Goal: Task Accomplishment & Management: Use online tool/utility

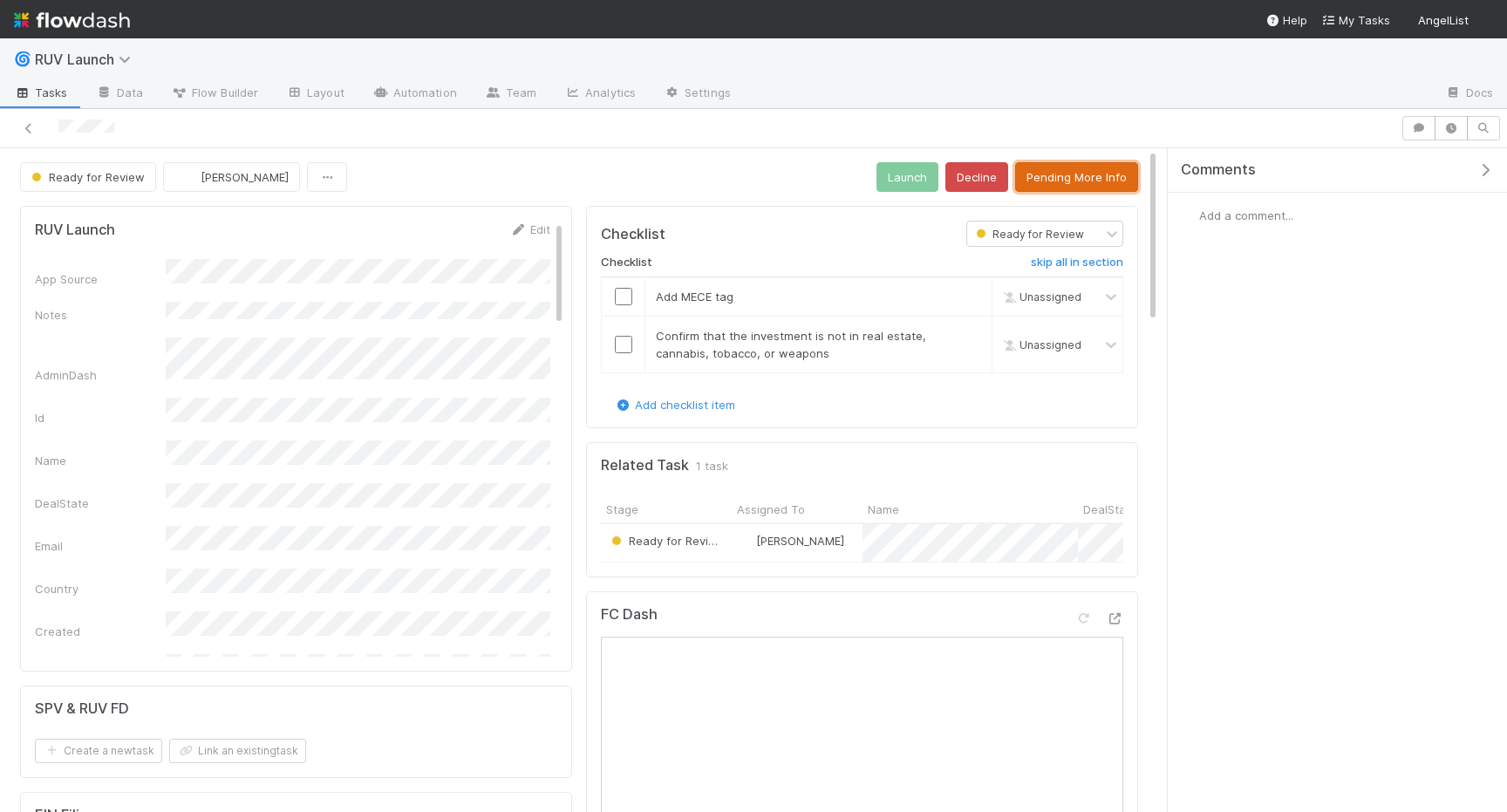
click at [1067, 173] on button "Pending More Info" at bounding box center [1076, 177] width 123 height 30
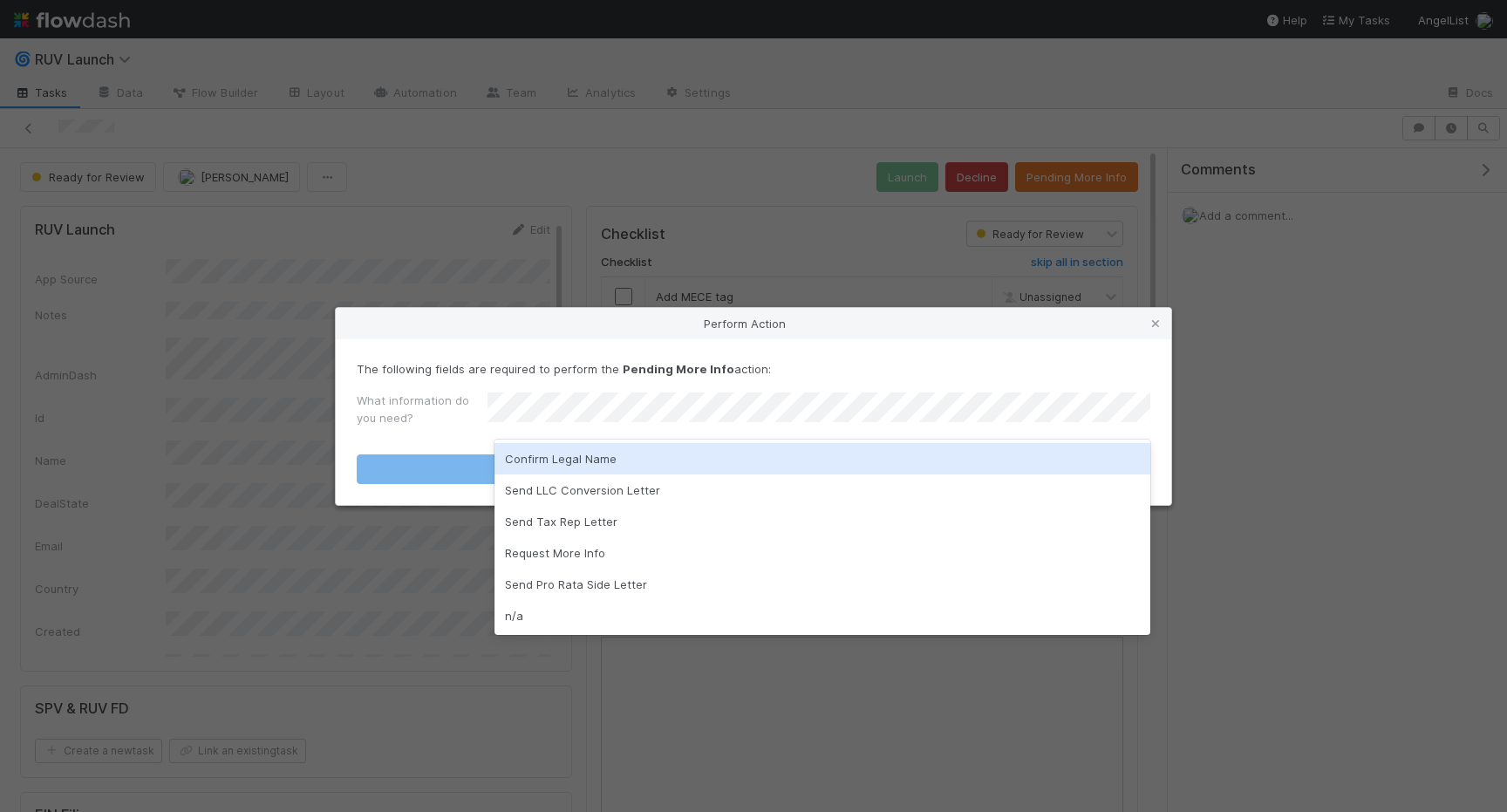
click at [593, 459] on div "Confirm Legal Name" at bounding box center [823, 458] width 656 height 32
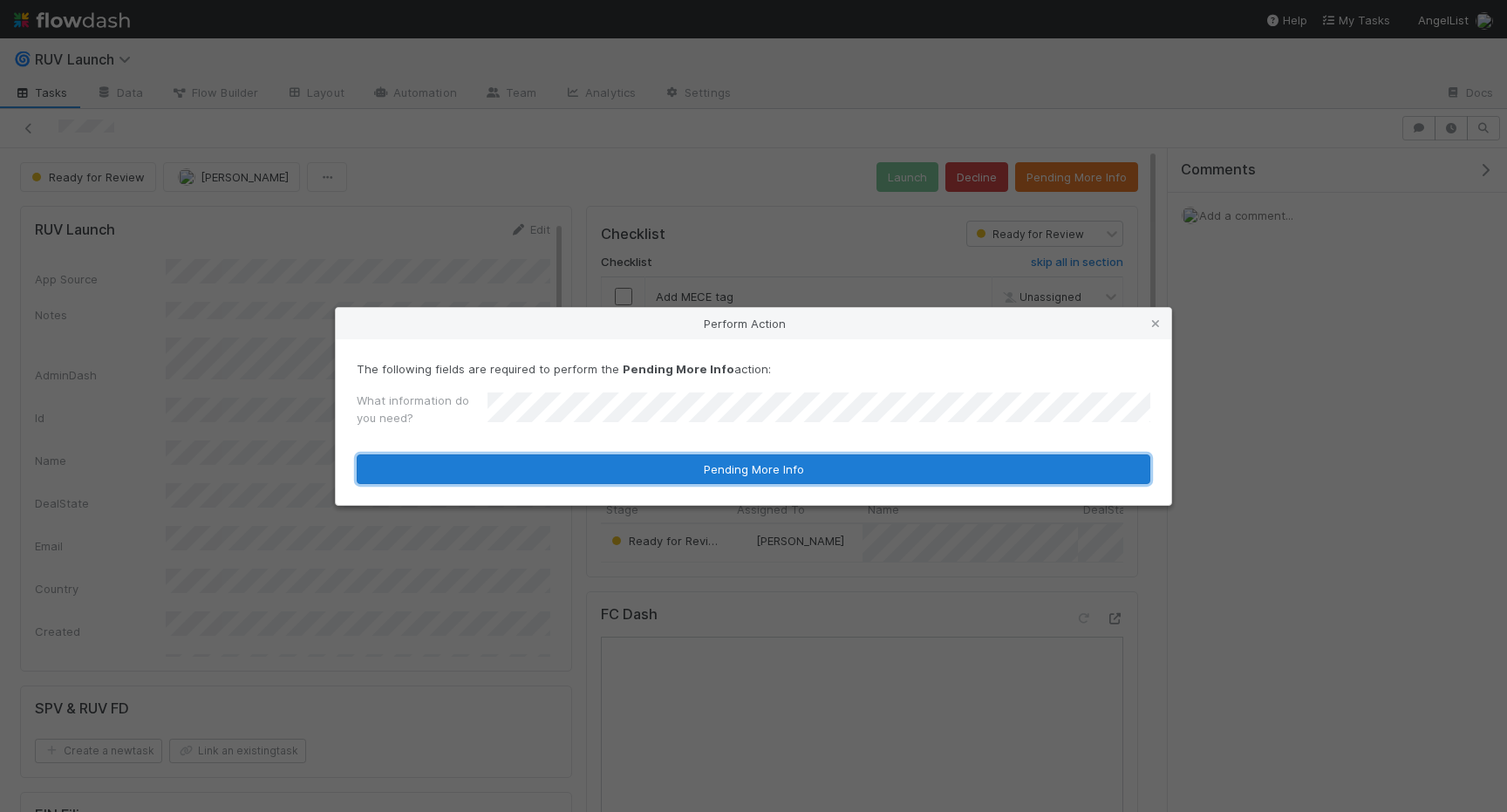
click at [593, 459] on button "Pending More Info" at bounding box center [753, 469] width 794 height 30
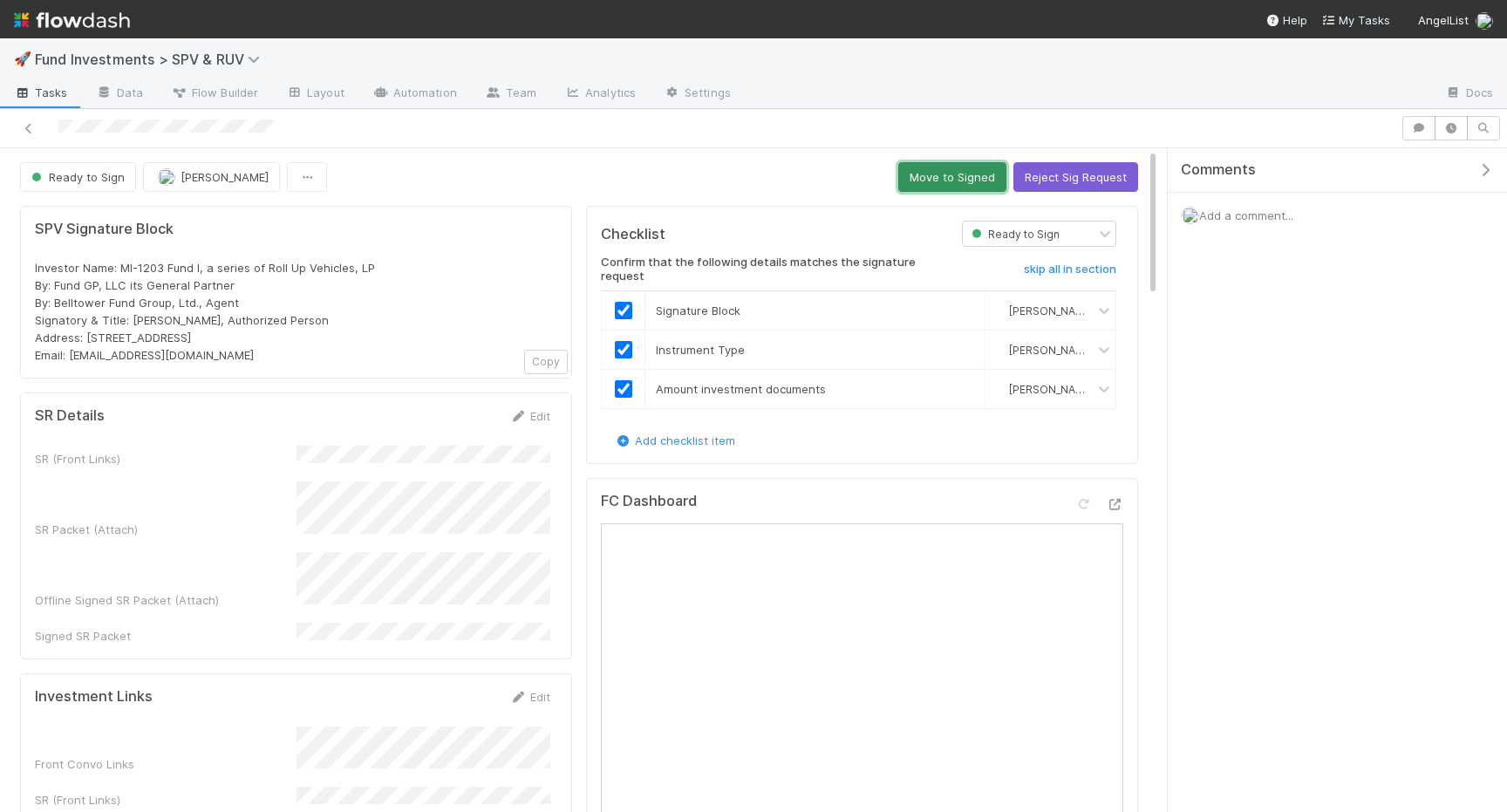
click at [968, 180] on button "Move to Signed" at bounding box center [951, 177] width 108 height 30
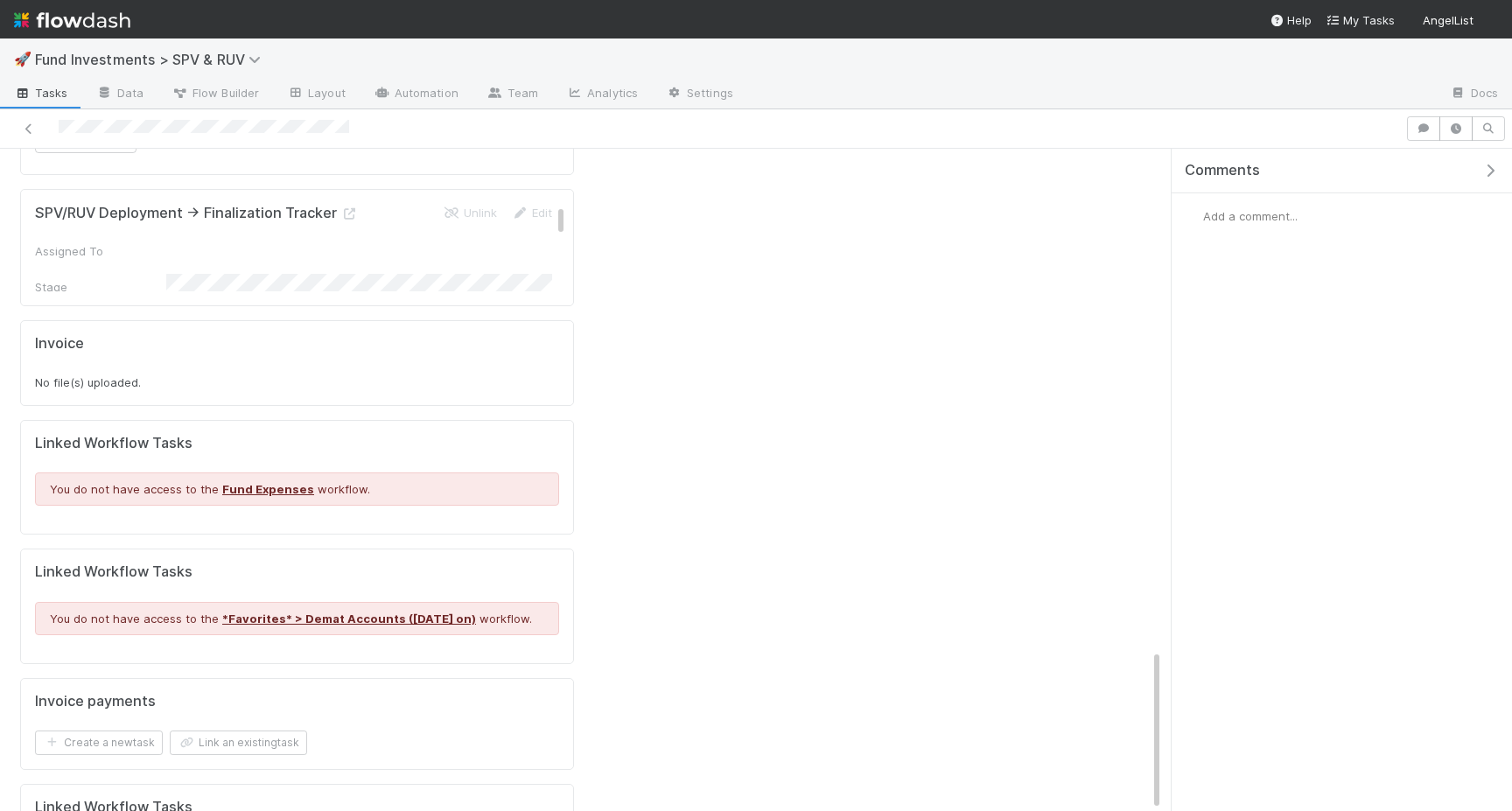
scroll to position [1782, 0]
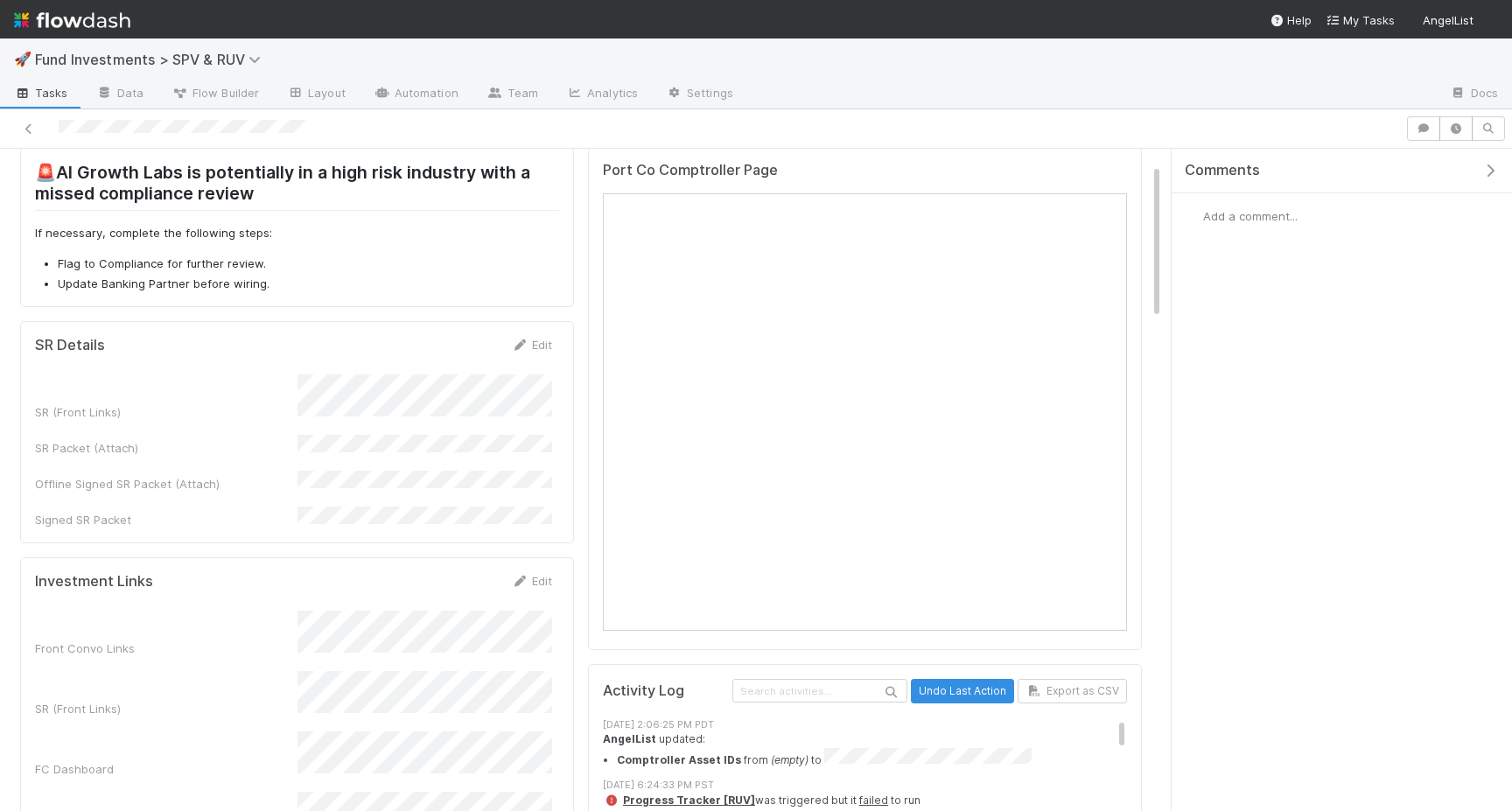
scroll to position [62, 0]
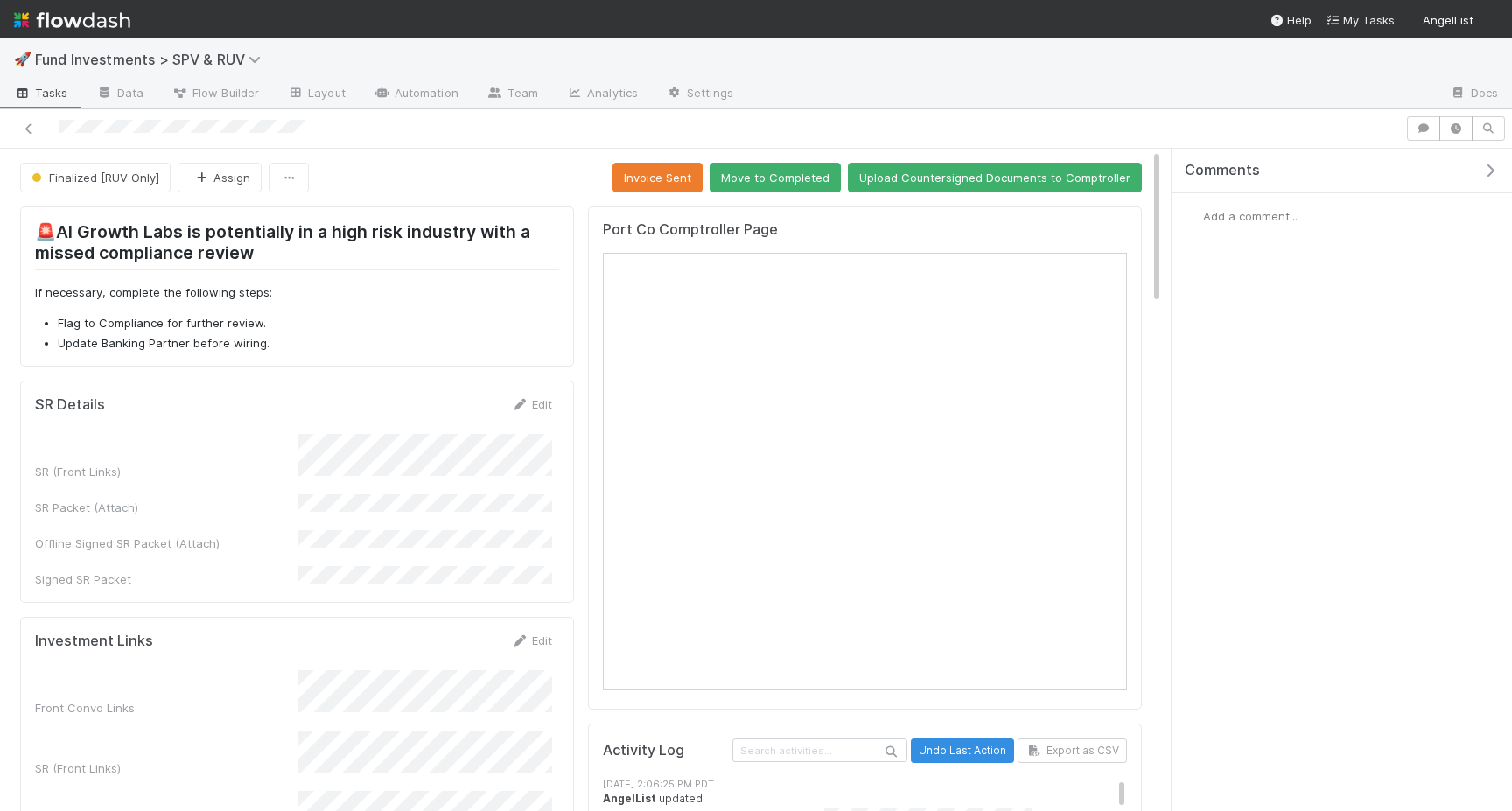
scroll to position [1887, 0]
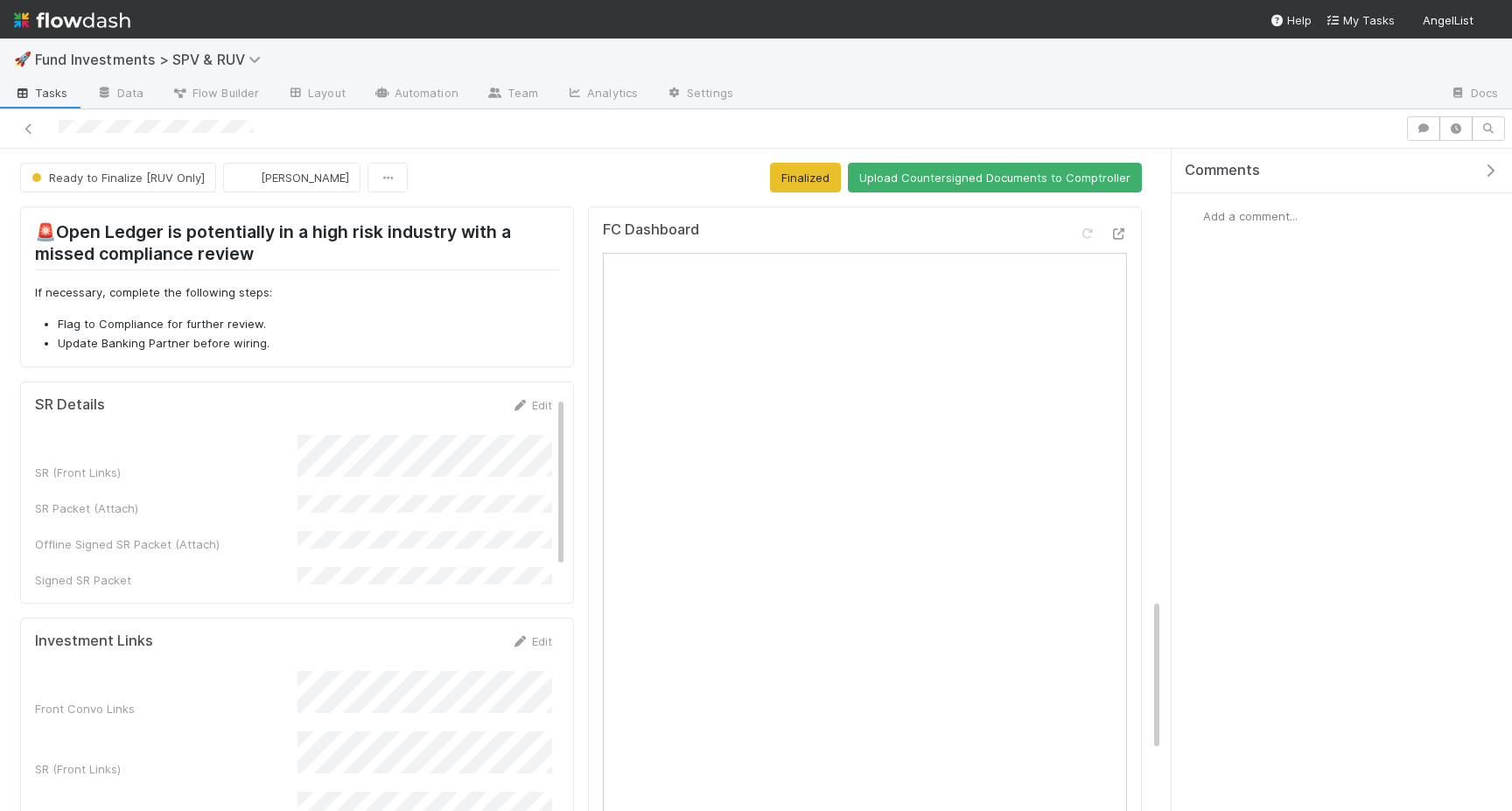
scroll to position [1947, 0]
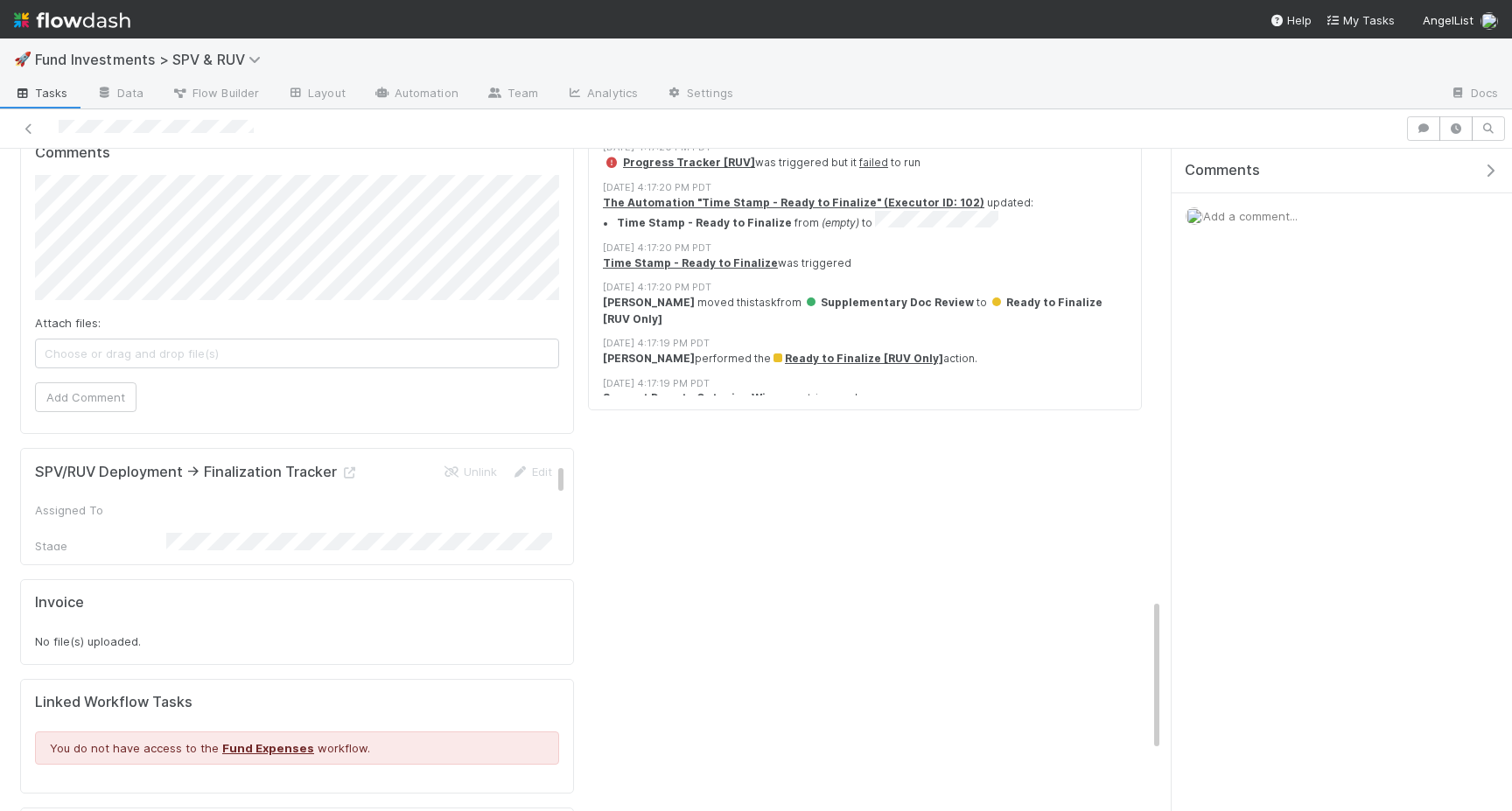
click at [1124, 88] on div at bounding box center [1091, 95] width 688 height 28
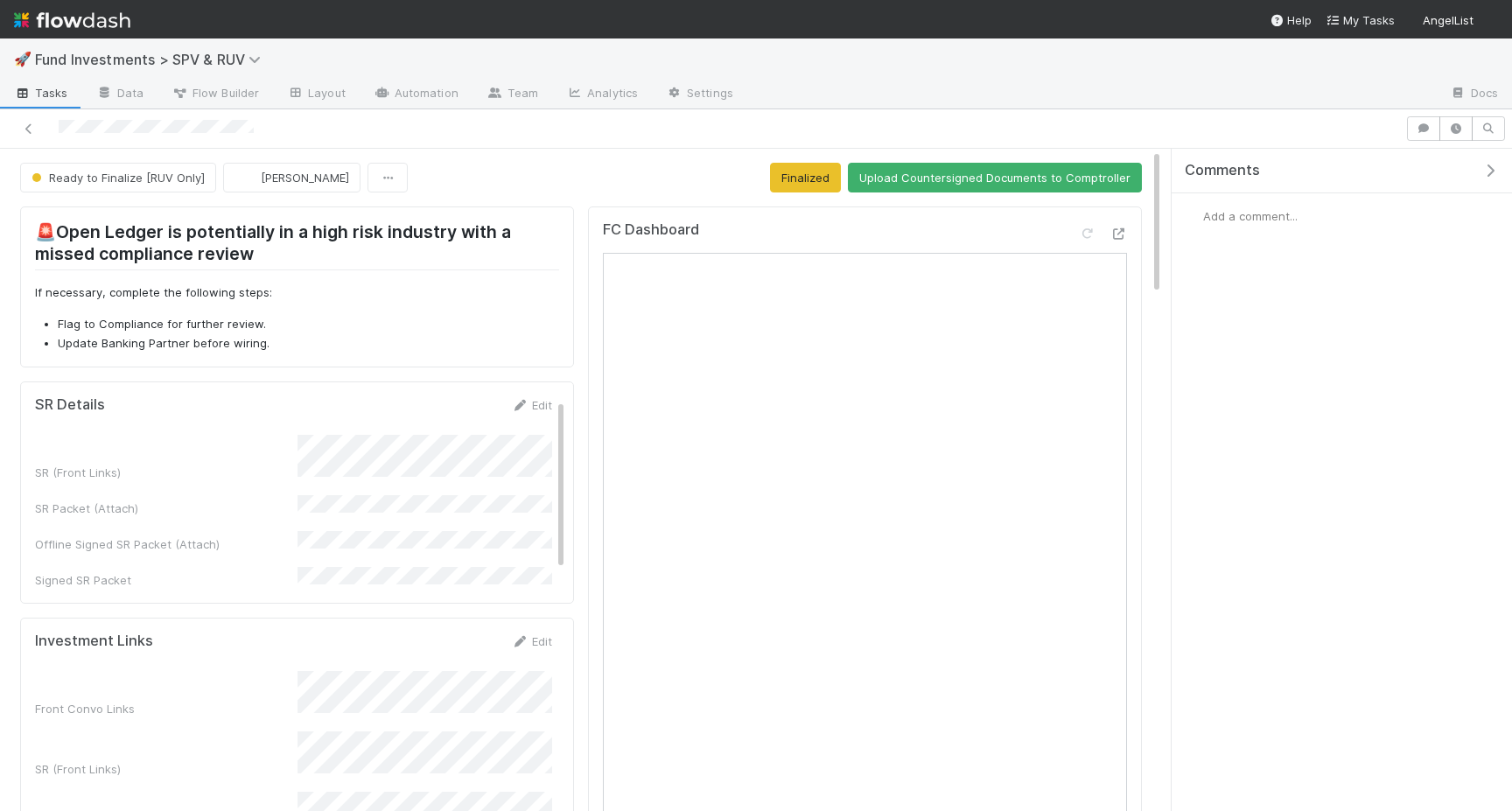
scroll to position [1, 0]
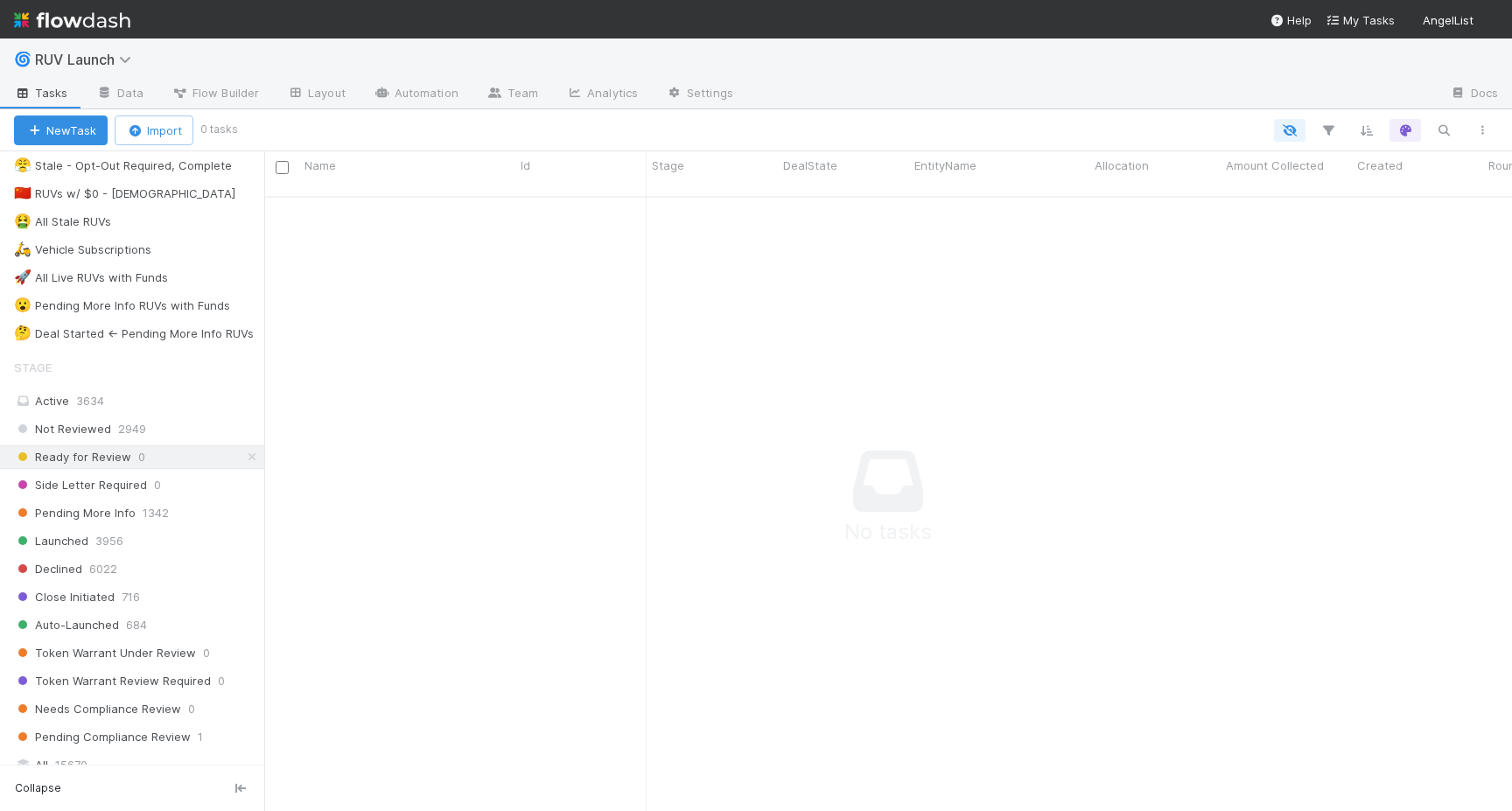
scroll to position [448, 0]
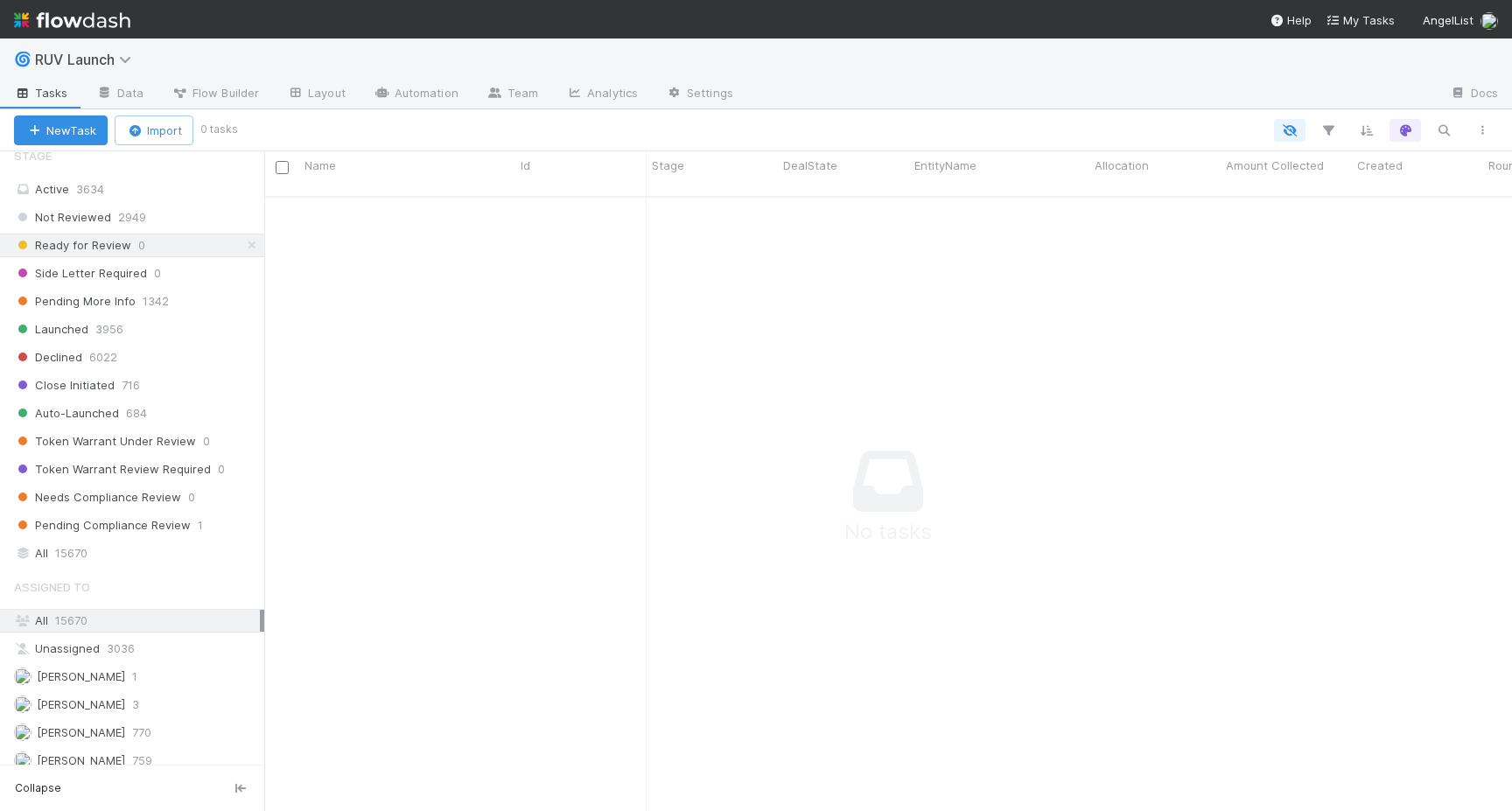
click at [116, 539] on div "Stage Active 3634 Not Reviewed 2949 Ready for Review 0 Side Letter Required 0 P…" at bounding box center [132, 351] width 265 height 427
click at [114, 547] on div "All 15670" at bounding box center [137, 553] width 246 height 22
click at [1433, 123] on button "button" at bounding box center [1444, 130] width 32 height 23
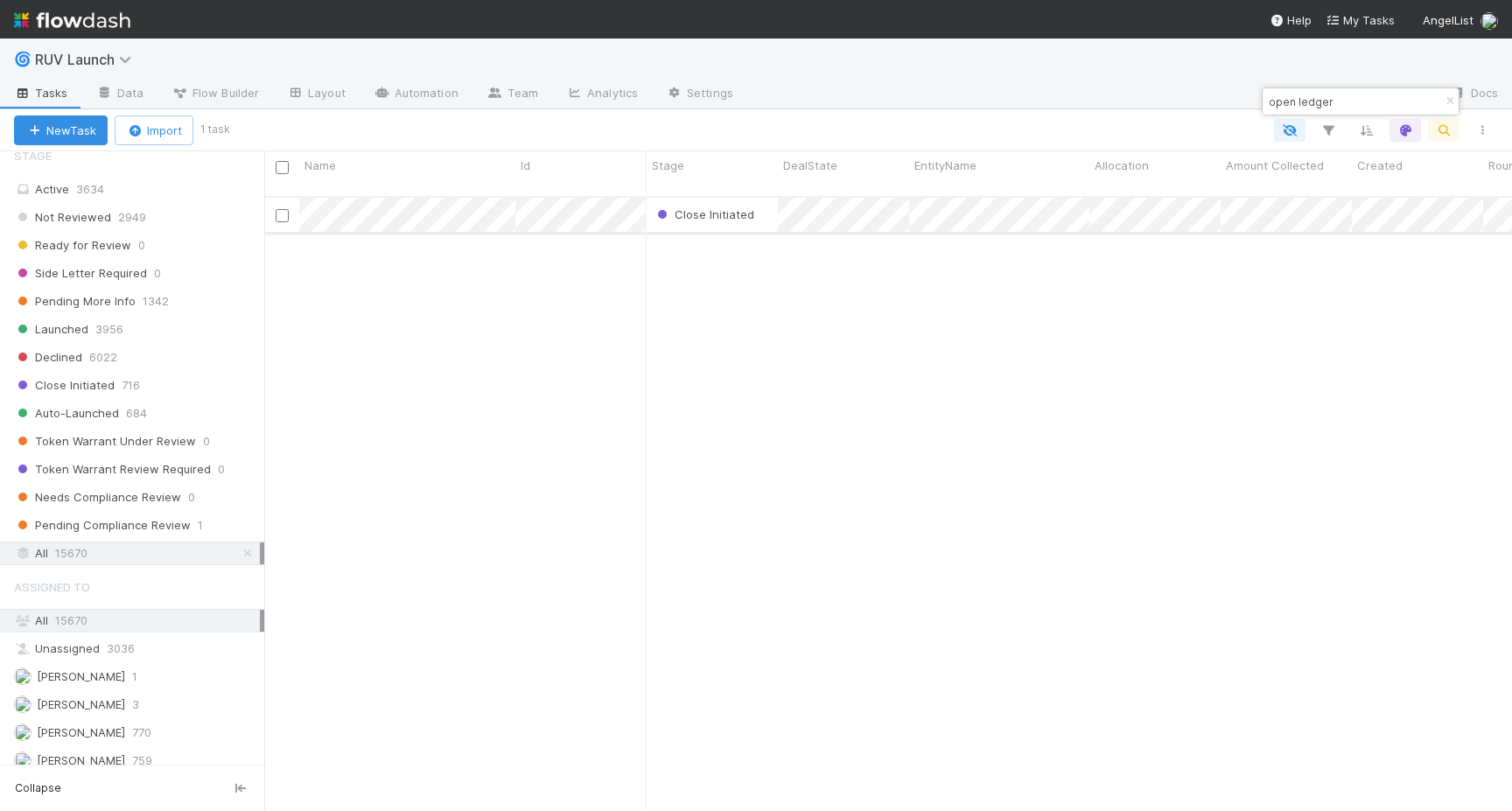
type input "open ledger"
click at [764, 200] on div "Close Initiated" at bounding box center [712, 214] width 131 height 34
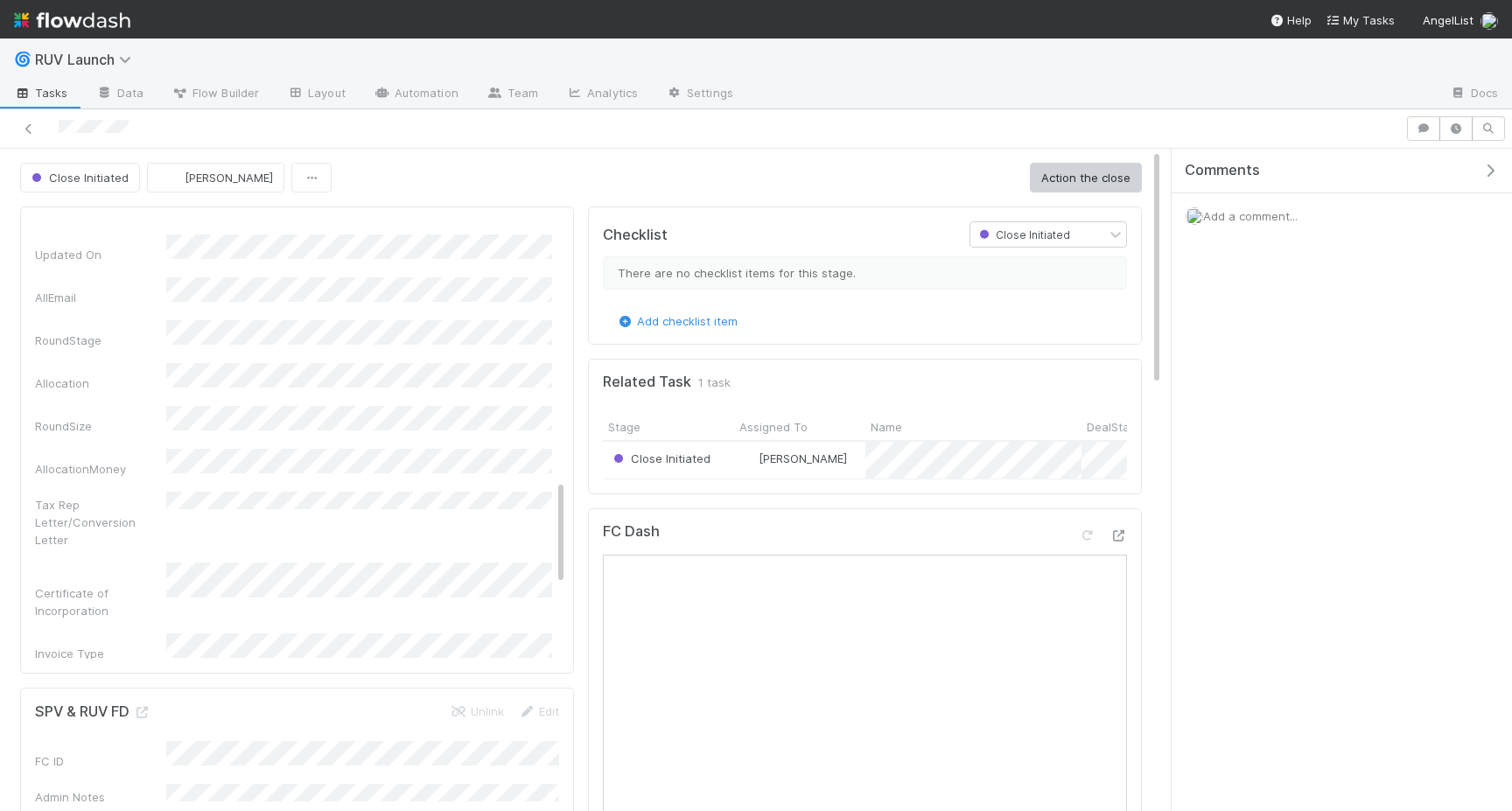
scroll to position [1086, 0]
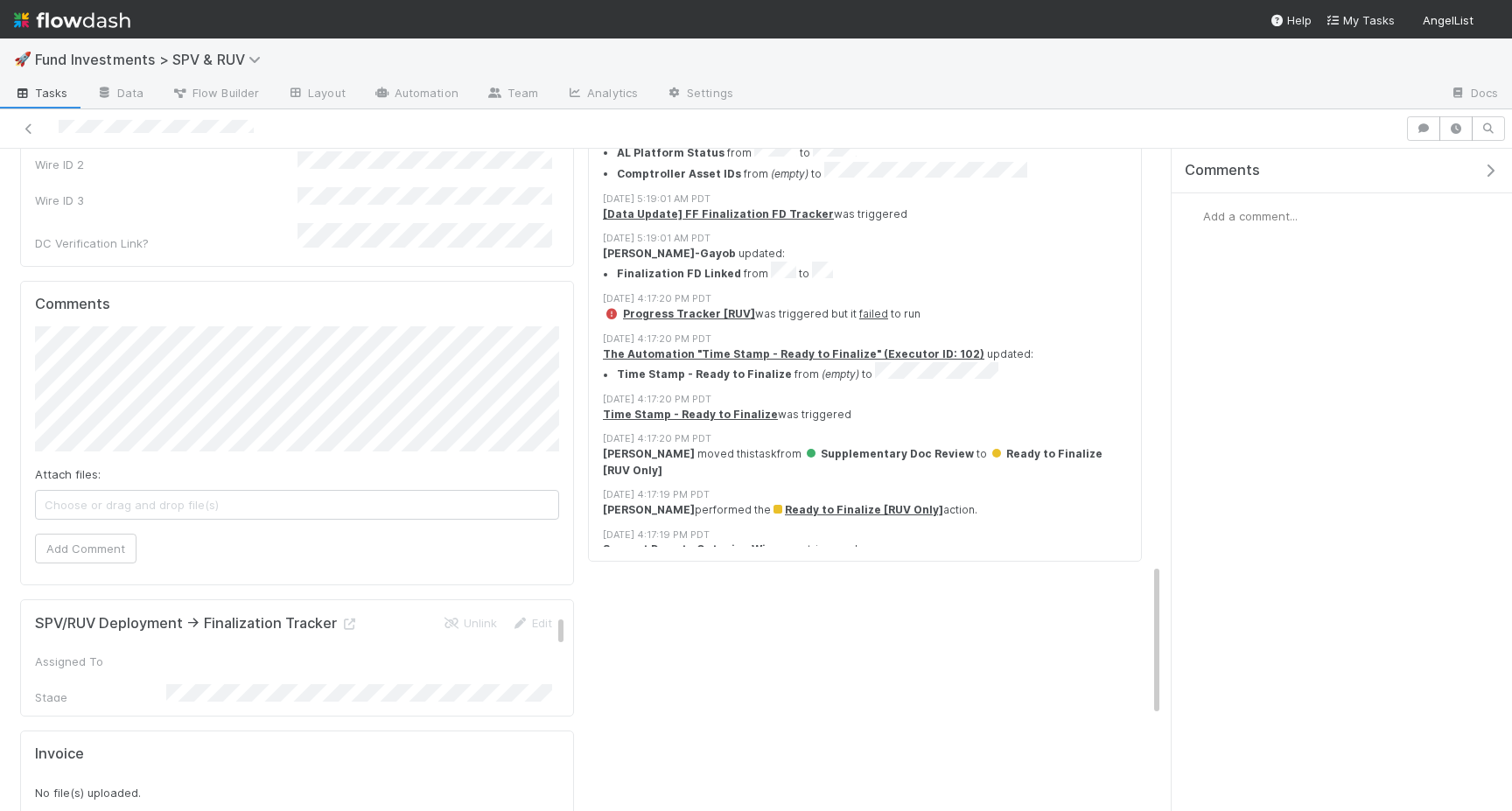
scroll to position [1826, 0]
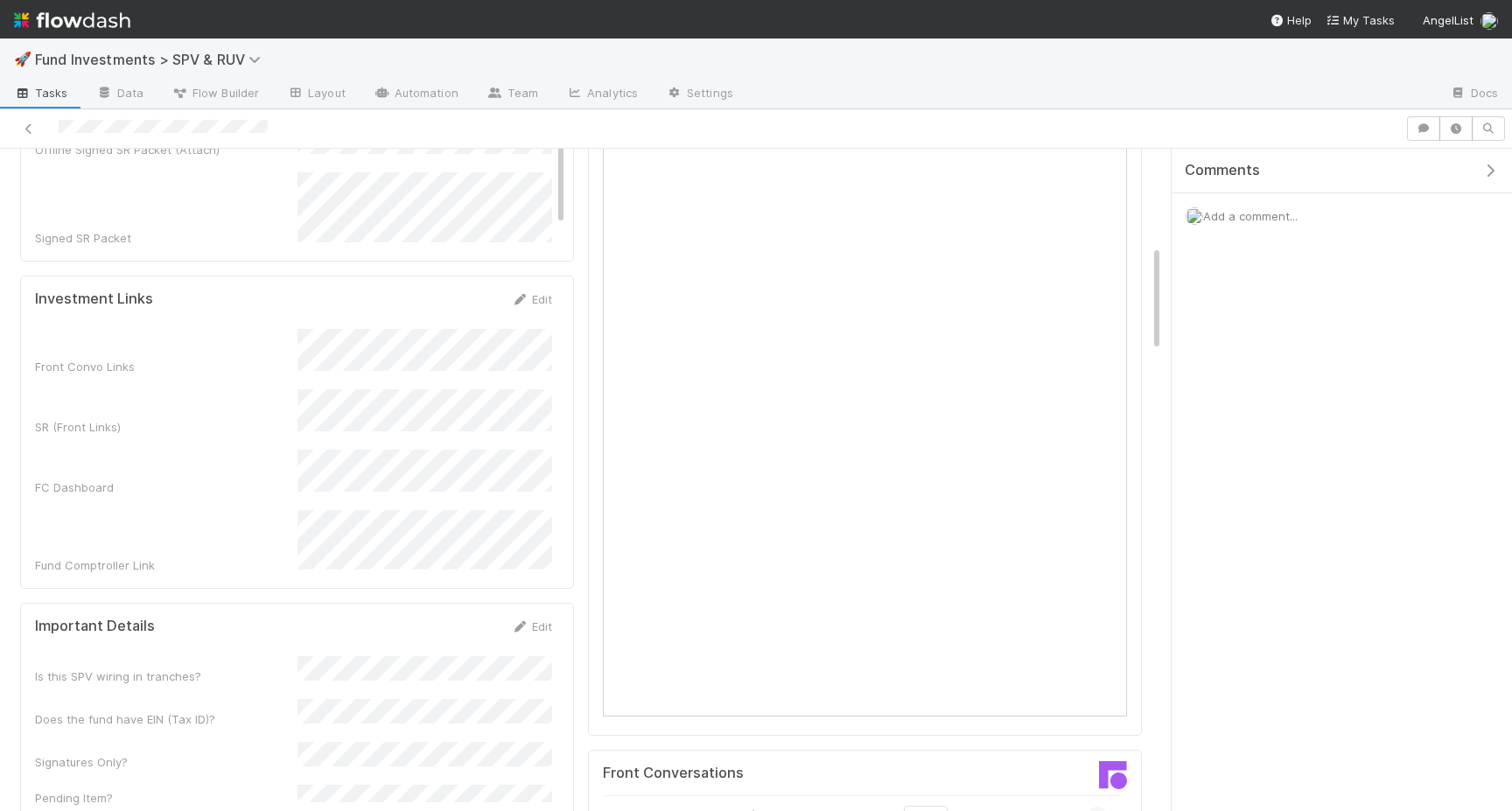
scroll to position [630, 0]
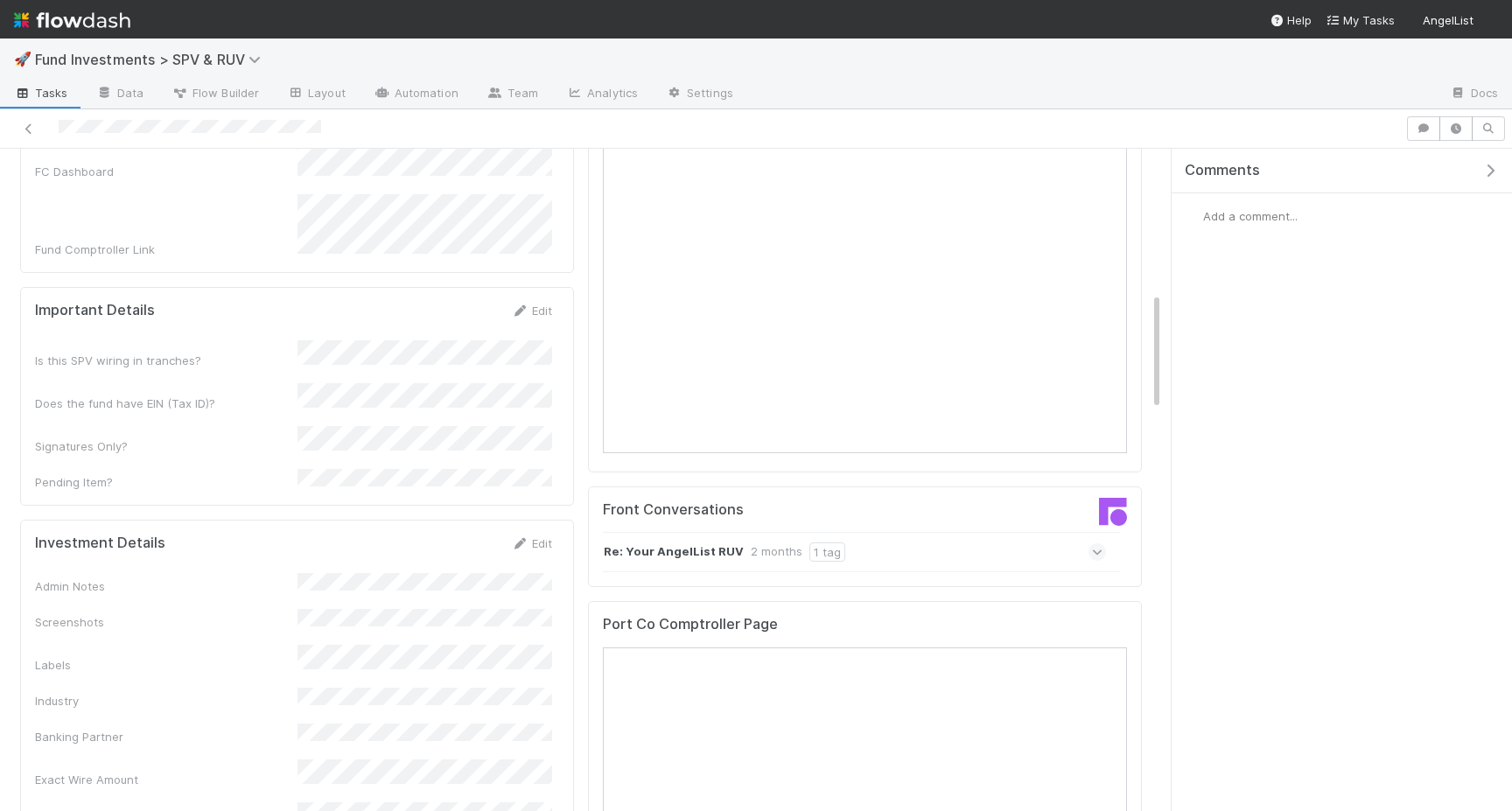
scroll to position [899, 0]
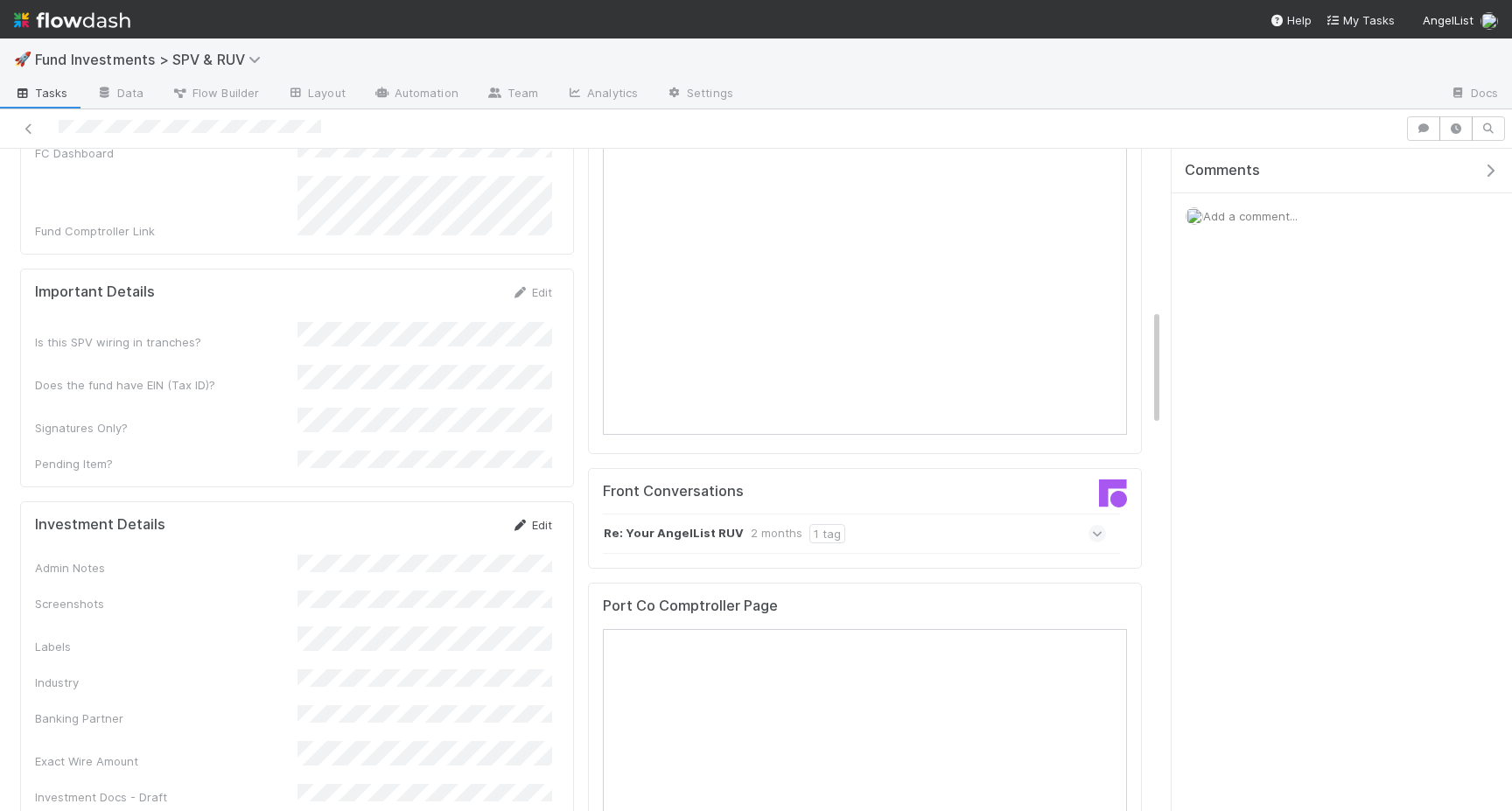
click at [542, 517] on link "Edit" at bounding box center [531, 524] width 41 height 14
click at [475, 516] on button "Save" at bounding box center [458, 531] width 50 height 30
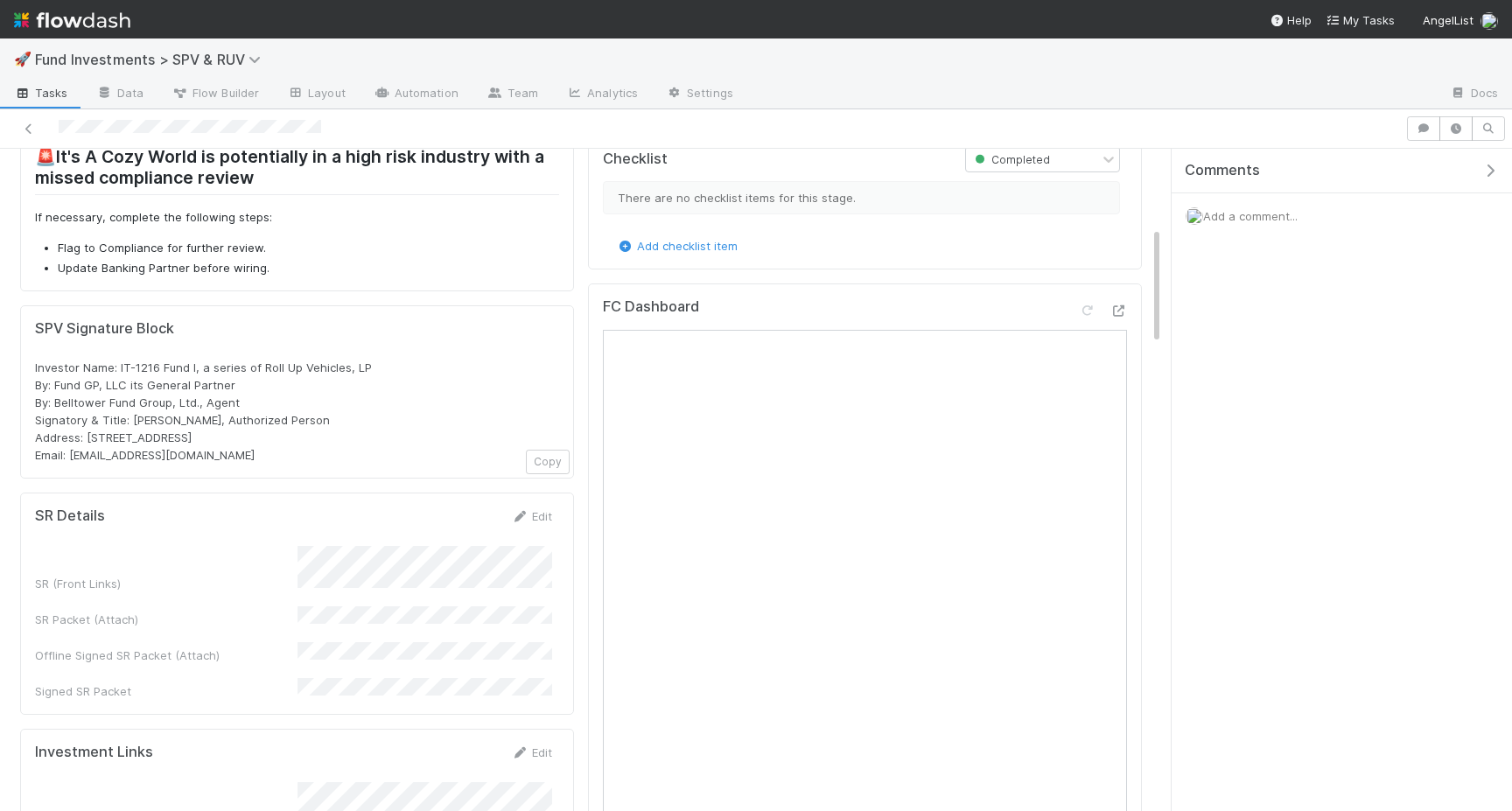
scroll to position [0, 0]
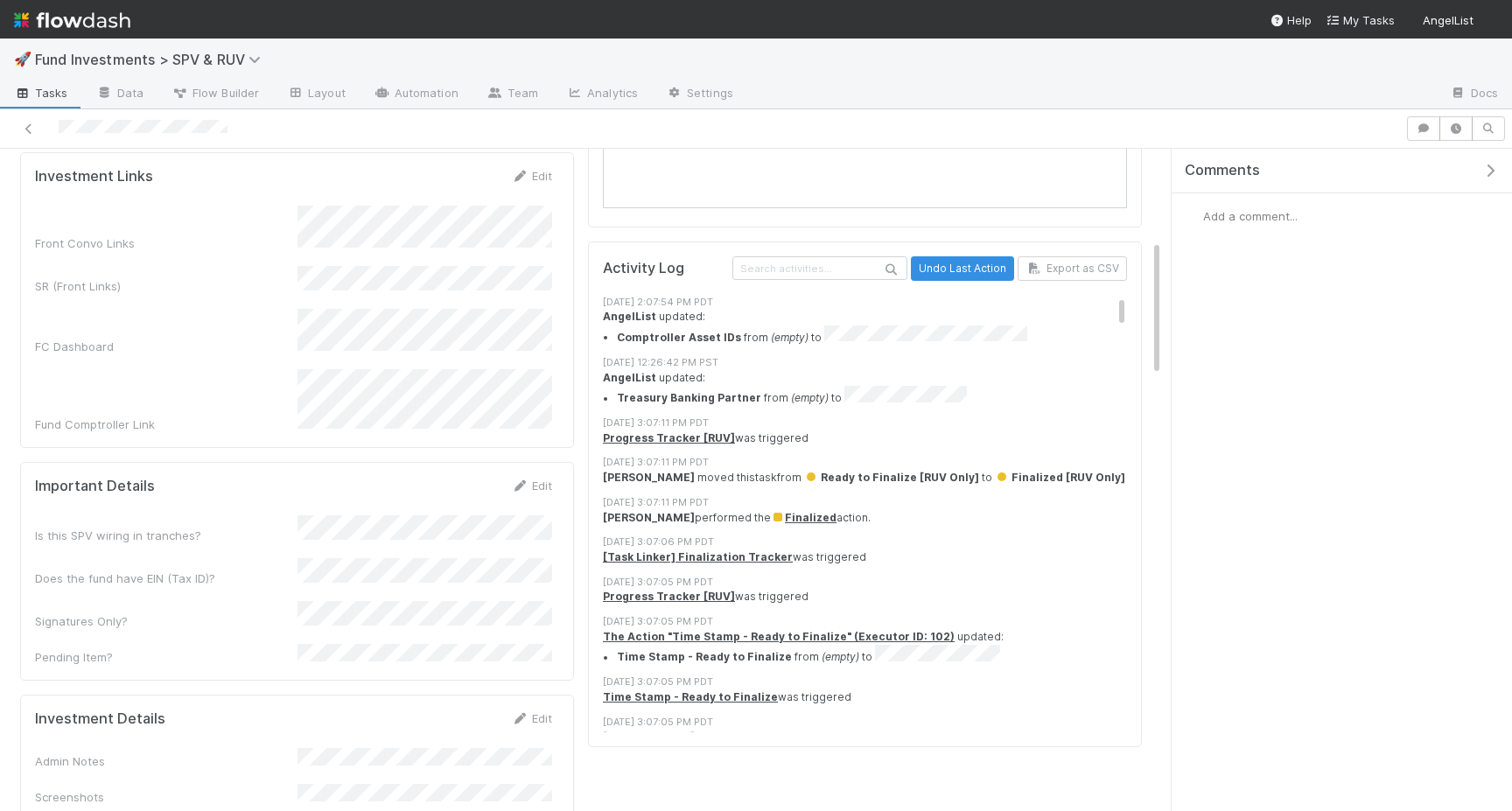
scroll to position [493, 0]
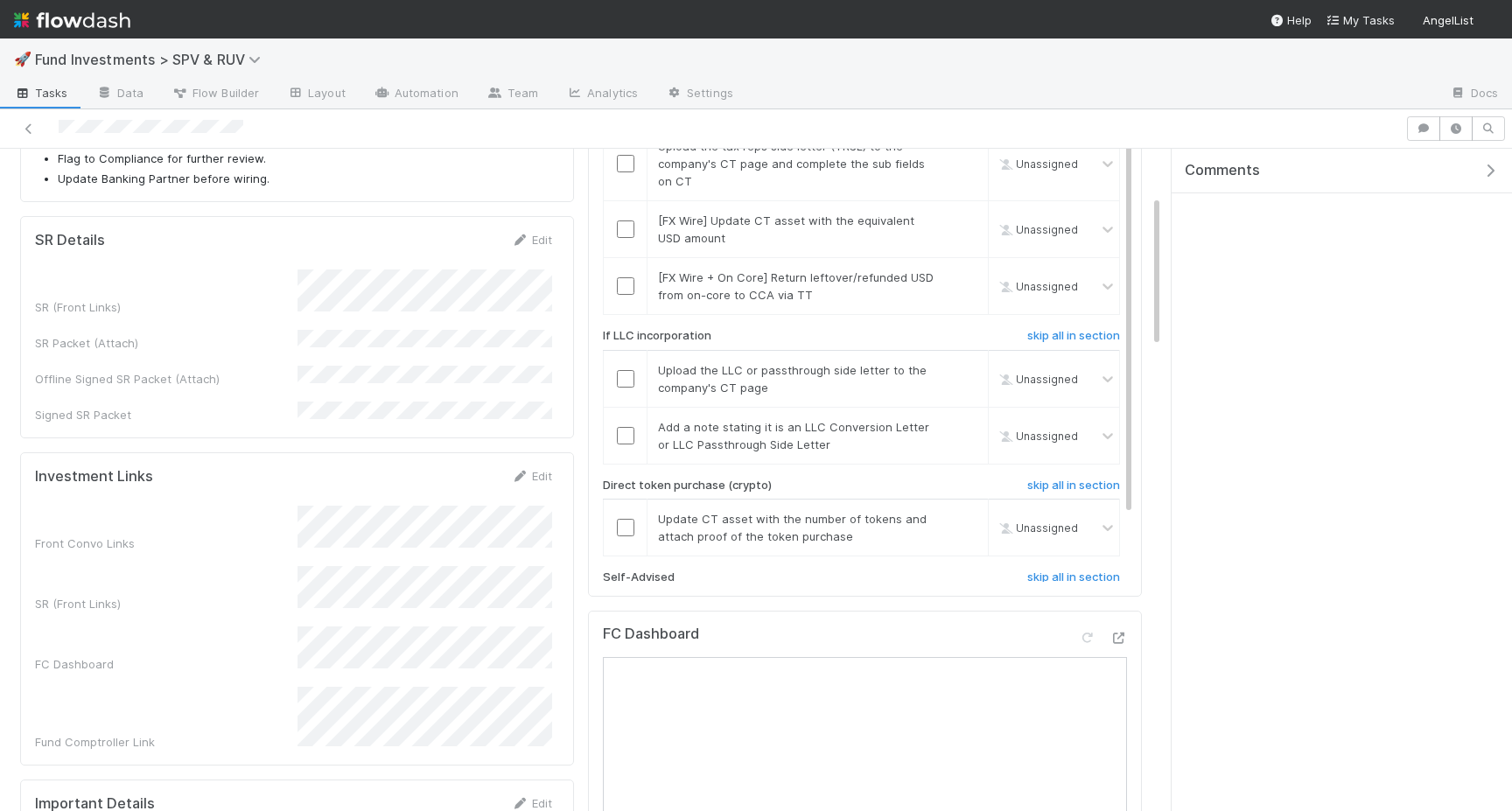
scroll to position [215, 0]
